Goal: Register for event/course

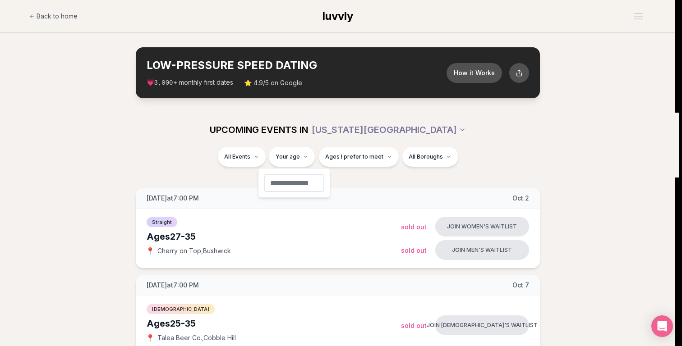
click at [297, 192] on input "number" at bounding box center [294, 183] width 60 height 18
type input "**"
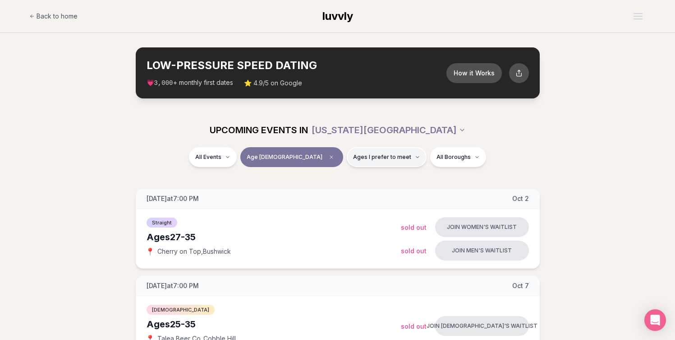
click at [364, 151] on button "Ages I prefer to meet" at bounding box center [387, 157] width 80 height 20
click at [359, 201] on span "Older than me" at bounding box center [353, 203] width 42 height 9
click at [327, 201] on button "Older than me" at bounding box center [322, 203] width 7 height 7
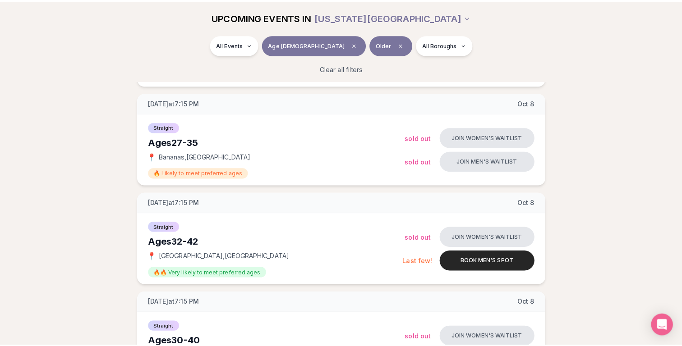
scroll to position [1125, 0]
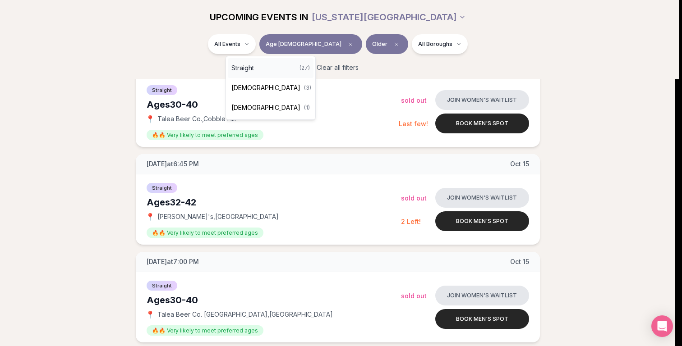
click at [279, 69] on div "Straight ( 27 )" at bounding box center [271, 68] width 86 height 20
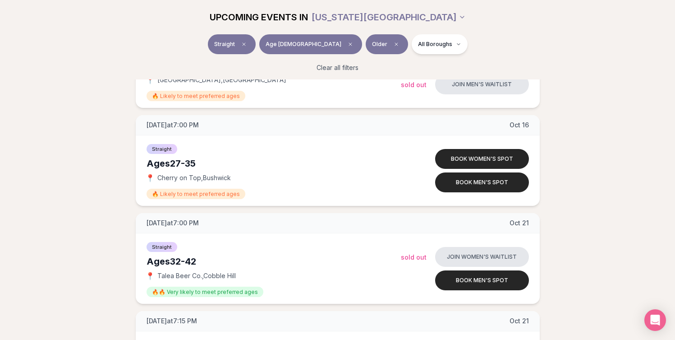
scroll to position [1466, 0]
